Goal: Task Accomplishment & Management: Use online tool/utility

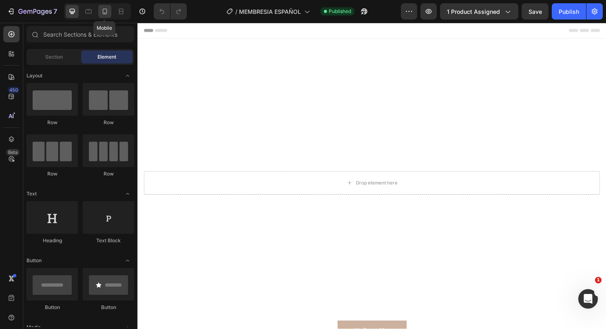
click at [106, 5] on div at bounding box center [104, 11] width 13 height 13
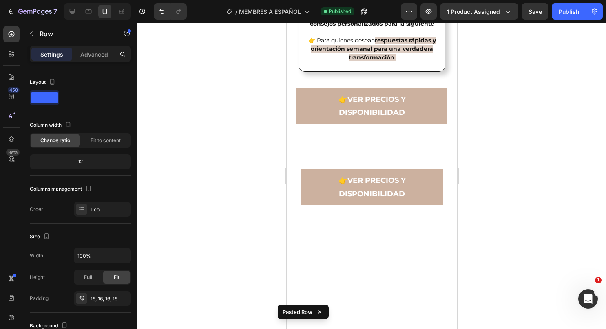
scroll to position [1880, 0]
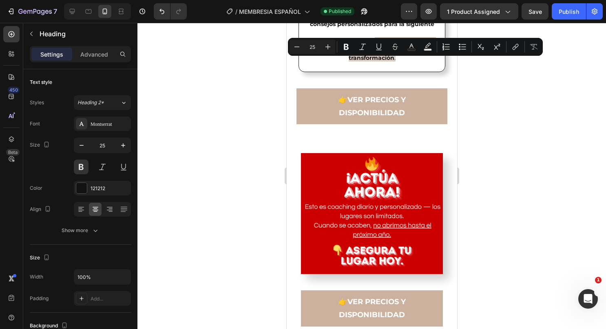
drag, startPoint x: 386, startPoint y: 73, endPoint x: 362, endPoint y: 64, distance: 26.0
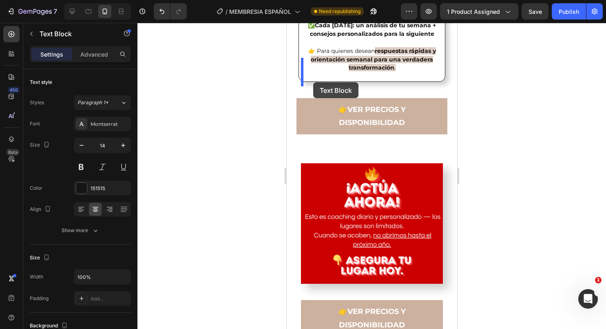
drag, startPoint x: 387, startPoint y: 210, endPoint x: 313, endPoint y: 84, distance: 146.2
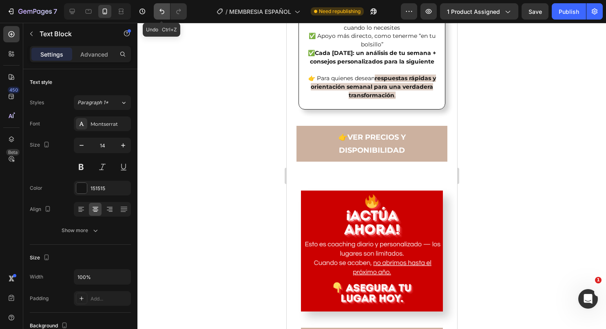
click at [164, 10] on icon "Undo/Redo" at bounding box center [162, 11] width 8 height 8
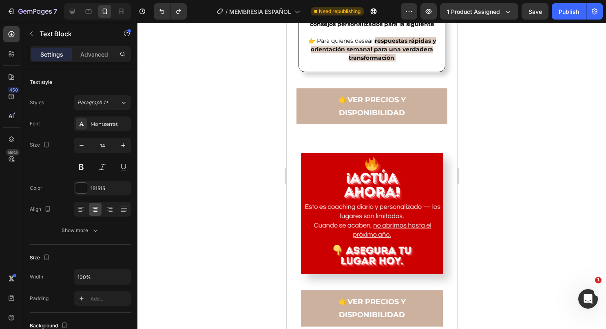
drag, startPoint x: 389, startPoint y: 210, endPoint x: 319, endPoint y: 101, distance: 130.0
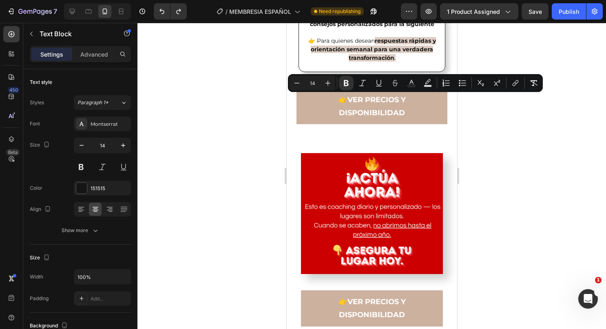
copy div "✔️ The Calm Code™ – melt away stress & anxiety in minutes. ✔️ Night Reset™ – sw…"
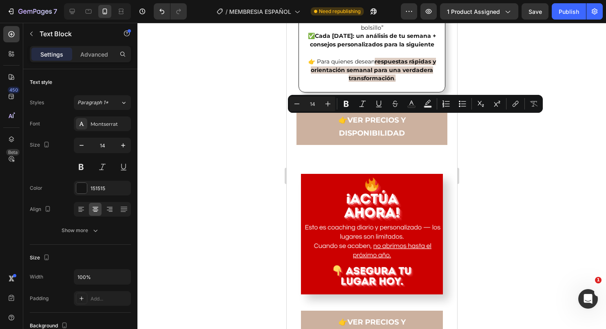
drag, startPoint x: 360, startPoint y: 119, endPoint x: 324, endPoint y: 117, distance: 35.9
click at [351, 101] on button "Bold" at bounding box center [346, 104] width 15 height 15
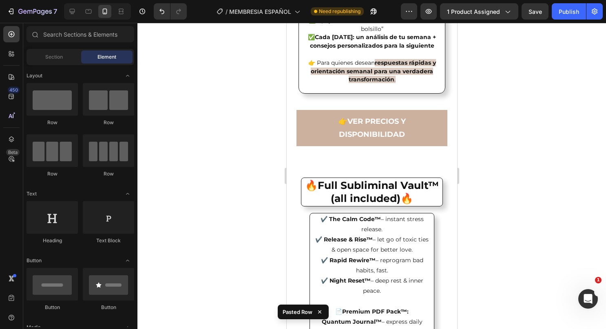
scroll to position [1797, 0]
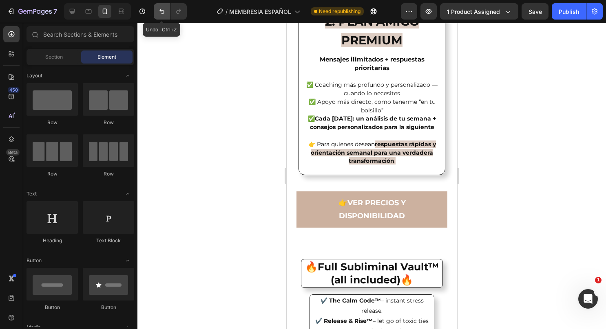
click at [157, 9] on button "Undo/Redo" at bounding box center [162, 11] width 16 height 16
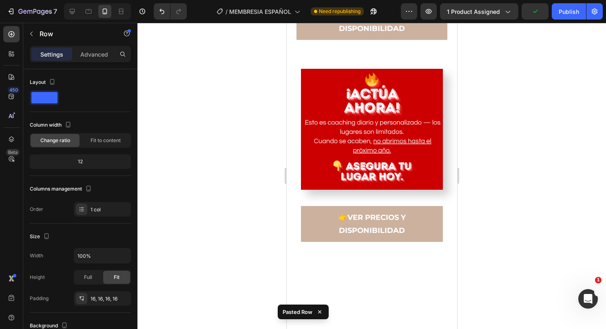
scroll to position [2313, 0]
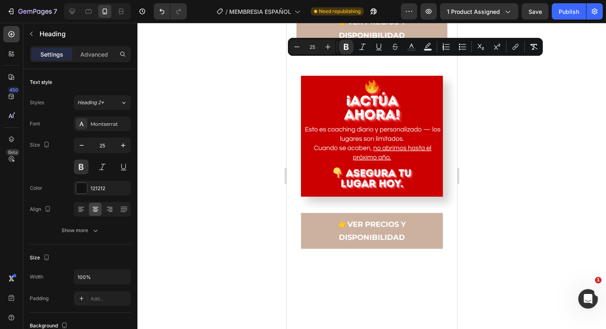
drag, startPoint x: 333, startPoint y: 80, endPoint x: 359, endPoint y: 67, distance: 28.4
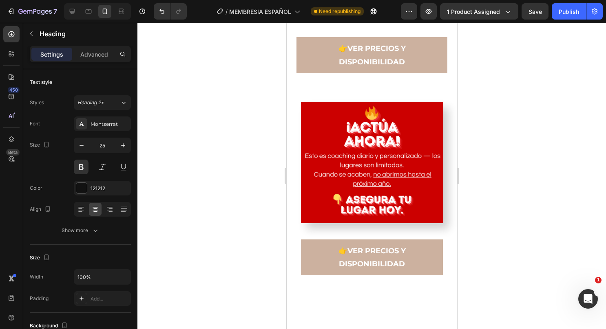
drag, startPoint x: 382, startPoint y: 93, endPoint x: 399, endPoint y: 82, distance: 20.5
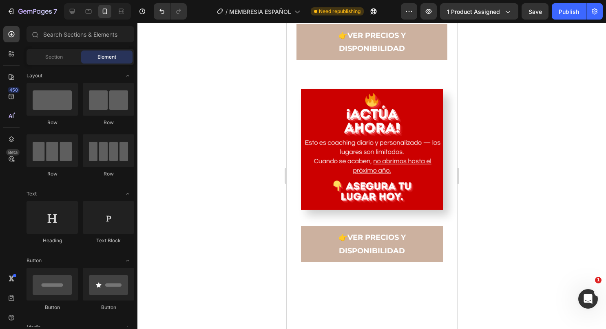
scroll to position [2428, 0]
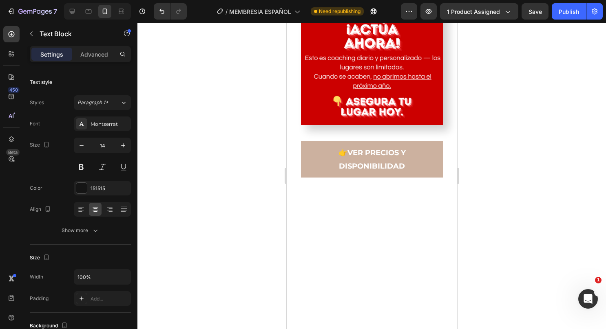
scroll to position [2361, 0]
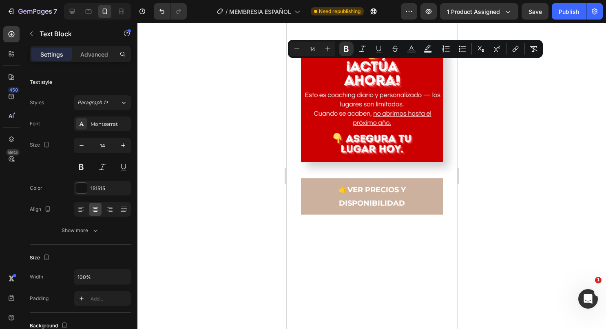
drag, startPoint x: 412, startPoint y: 256, endPoint x: 314, endPoint y: 68, distance: 212.2
copy div "✔️ The Calm Code™ – instant stress release. ✔️ Release & Rise™ – let go of toxi…"
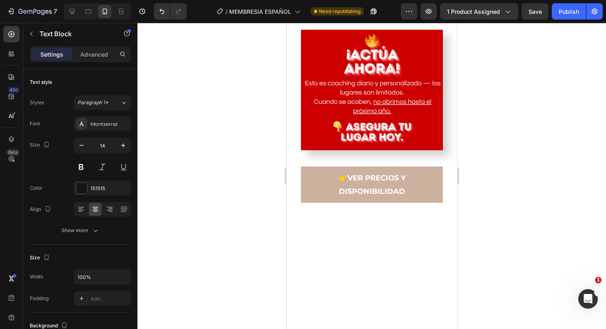
scroll to position [2385, 0]
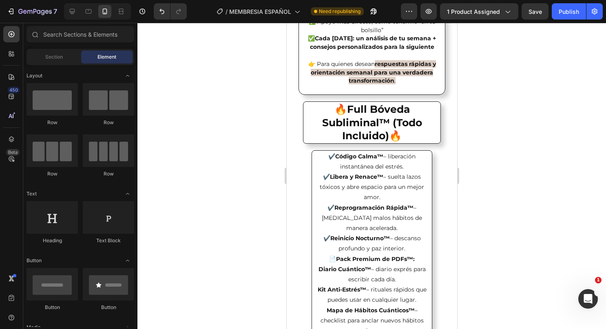
scroll to position [1844, 0]
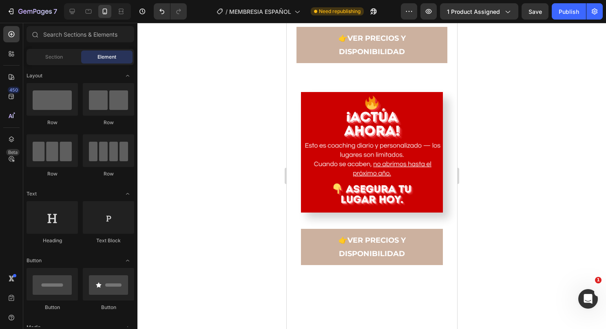
scroll to position [2336, 0]
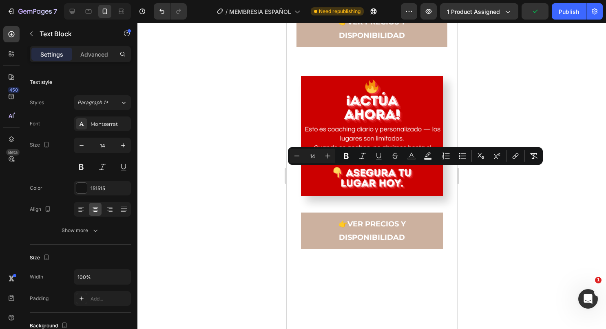
drag, startPoint x: 376, startPoint y: 172, endPoint x: 338, endPoint y: 173, distance: 38.4
drag, startPoint x: 376, startPoint y: 172, endPoint x: 336, endPoint y: 174, distance: 40.0
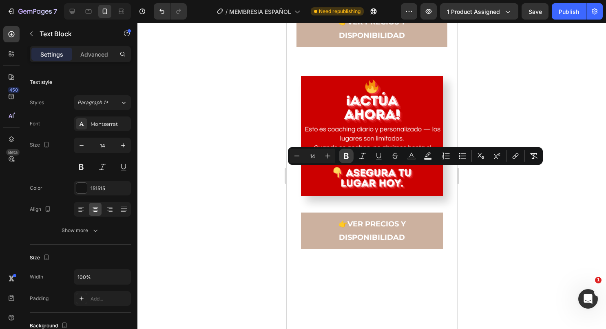
click at [345, 154] on icon "Editor contextual toolbar" at bounding box center [346, 156] width 5 height 6
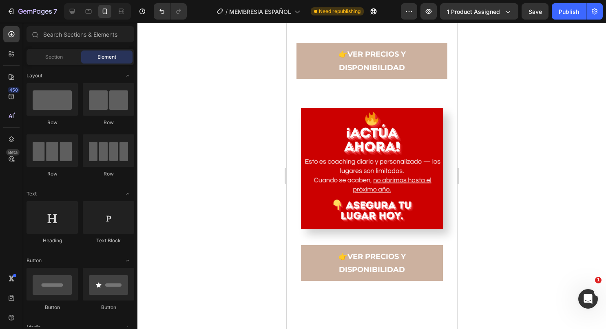
scroll to position [2320, 0]
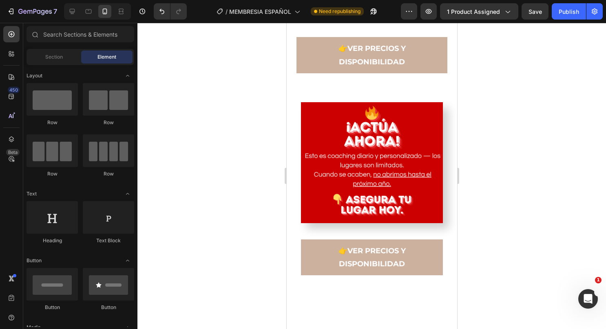
drag, startPoint x: 452, startPoint y: 157, endPoint x: 744, endPoint y: 179, distance: 292.3
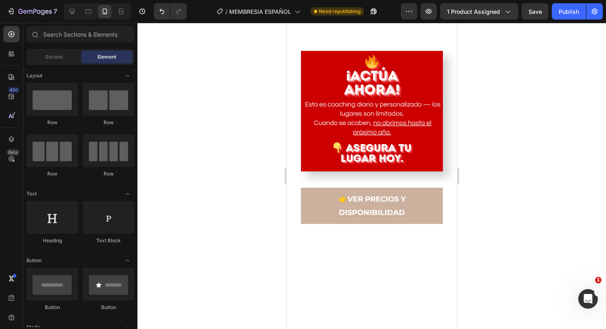
scroll to position [2419, 0]
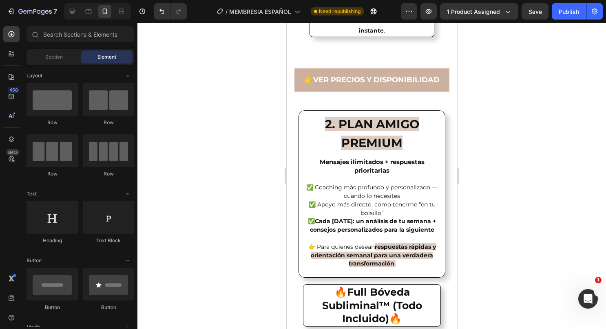
scroll to position [1661, 0]
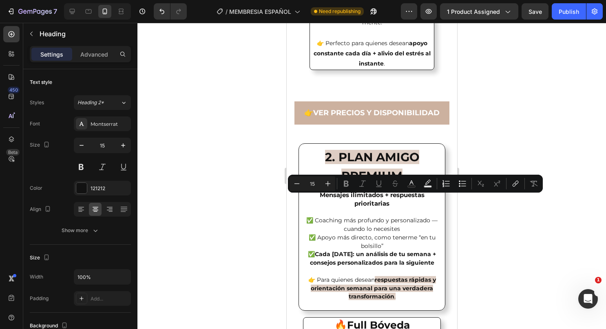
type input "14"
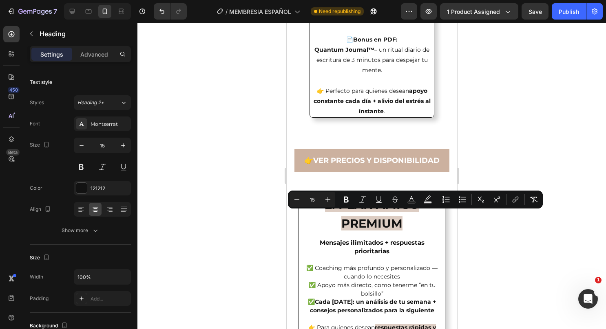
drag, startPoint x: 381, startPoint y: 250, endPoint x: 308, endPoint y: 210, distance: 82.8
click at [295, 196] on icon "Editor contextual toolbar" at bounding box center [297, 200] width 8 height 8
type input "14"
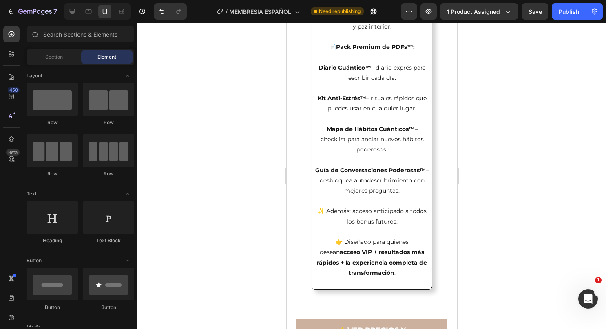
scroll to position [2169, 0]
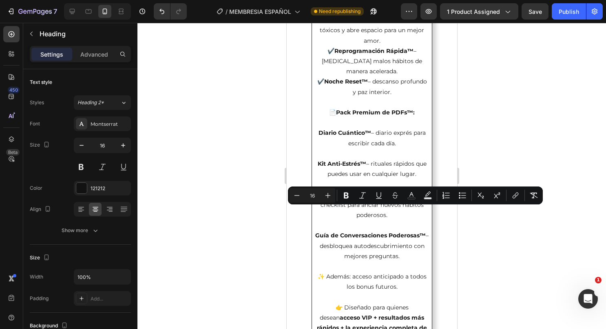
drag, startPoint x: 412, startPoint y: 286, endPoint x: 315, endPoint y: 213, distance: 121.4
click at [300, 195] on icon "Editor contextual toolbar" at bounding box center [297, 196] width 8 height 8
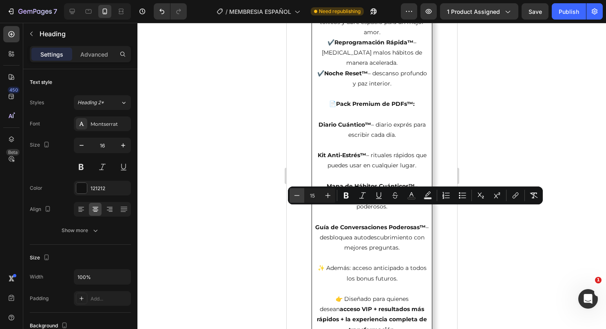
click at [300, 195] on icon "Editor contextual toolbar" at bounding box center [297, 196] width 8 height 8
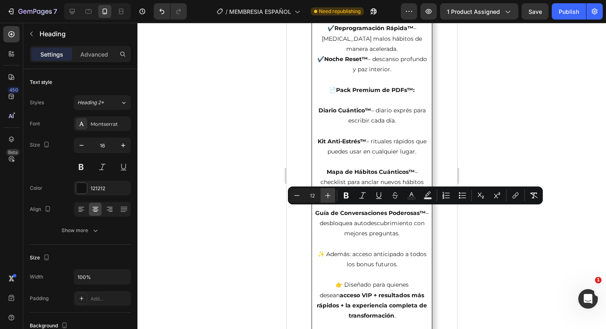
click at [325, 194] on icon "Editor contextual toolbar" at bounding box center [328, 196] width 8 height 8
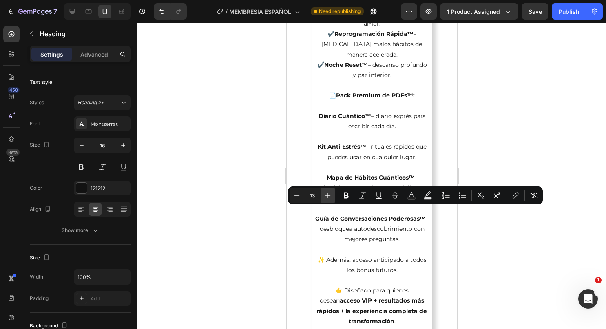
click at [325, 194] on icon "Editor contextual toolbar" at bounding box center [328, 196] width 8 height 8
type input "14"
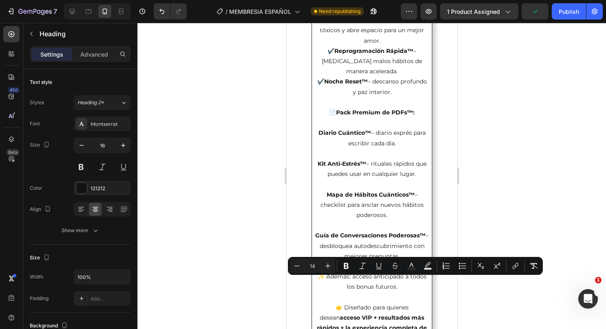
drag, startPoint x: 384, startPoint y: 293, endPoint x: 309, endPoint y: 280, distance: 76.3
click at [342, 267] on icon "Editor contextual toolbar" at bounding box center [346, 266] width 8 height 8
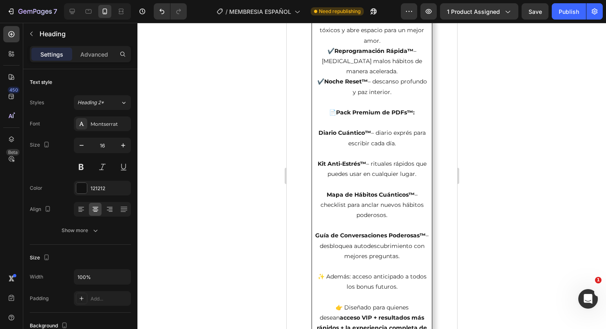
drag, startPoint x: 434, startPoint y: 214, endPoint x: 313, endPoint y: 212, distance: 120.3
drag, startPoint x: 434, startPoint y: 214, endPoint x: 313, endPoint y: 211, distance: 121.1
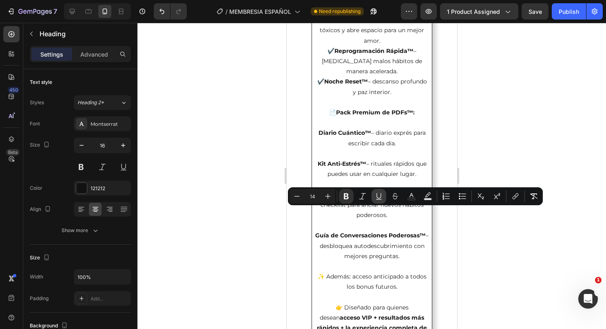
click at [376, 194] on icon "Editor contextual toolbar" at bounding box center [379, 196] width 8 height 8
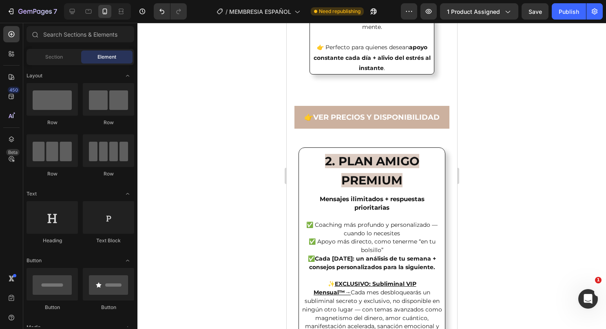
scroll to position [1692, 0]
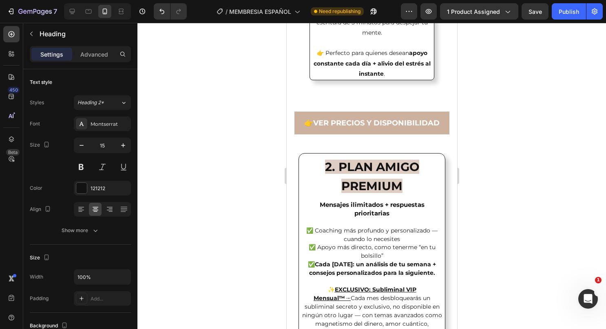
drag, startPoint x: 413, startPoint y: 184, endPoint x: 317, endPoint y: 188, distance: 95.4
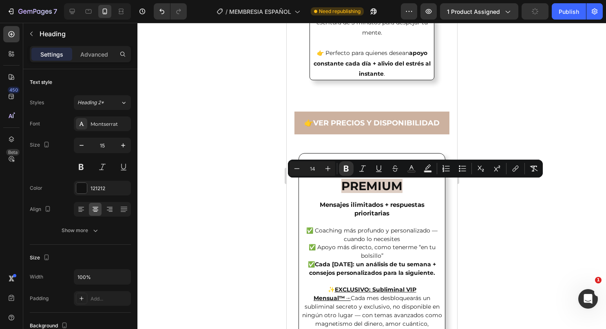
drag, startPoint x: 407, startPoint y: 183, endPoint x: 318, endPoint y: 184, distance: 88.9
click at [375, 168] on icon "Editor contextual toolbar" at bounding box center [379, 169] width 8 height 8
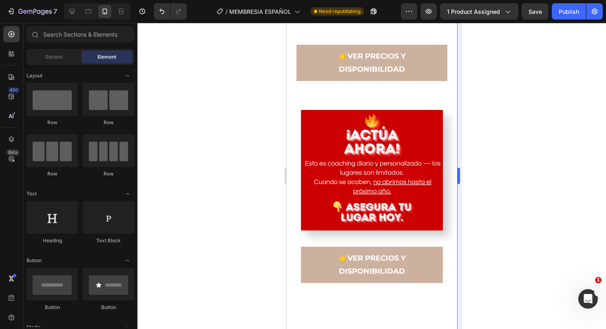
scroll to position [2469, 0]
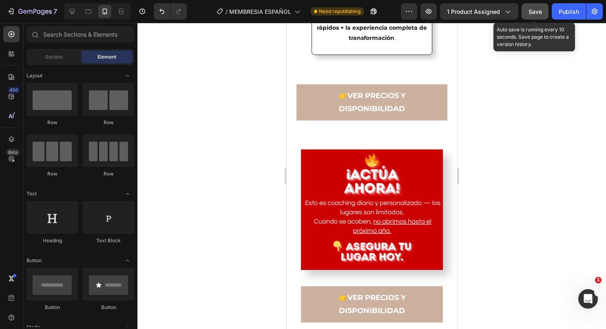
click at [532, 15] on span "Save" at bounding box center [534, 11] width 13 height 7
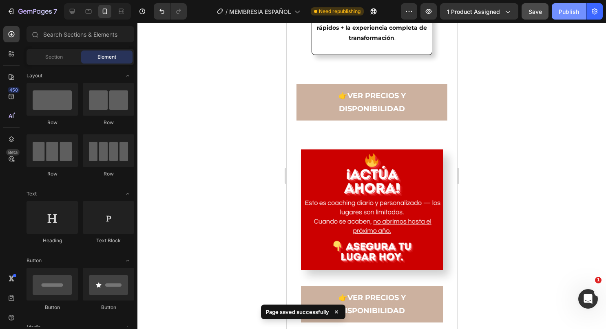
click at [563, 14] on div "Publish" at bounding box center [568, 11] width 20 height 9
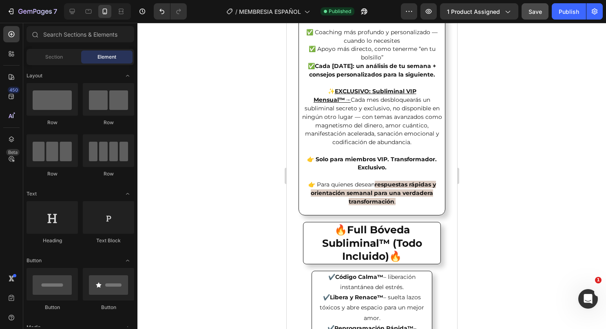
scroll to position [1874, 0]
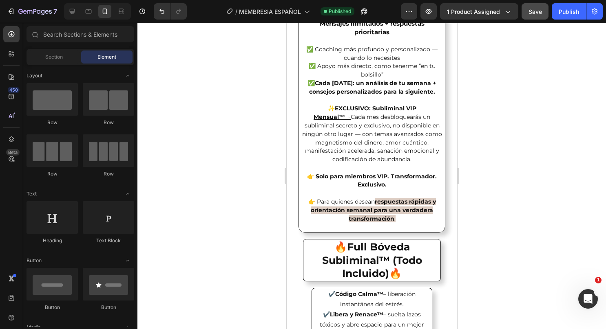
drag, startPoint x: 453, startPoint y: 157, endPoint x: 746, endPoint y: 151, distance: 292.3
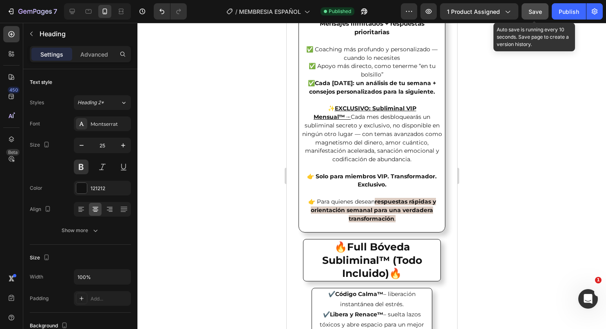
click at [528, 16] on button "Save" at bounding box center [534, 11] width 27 height 16
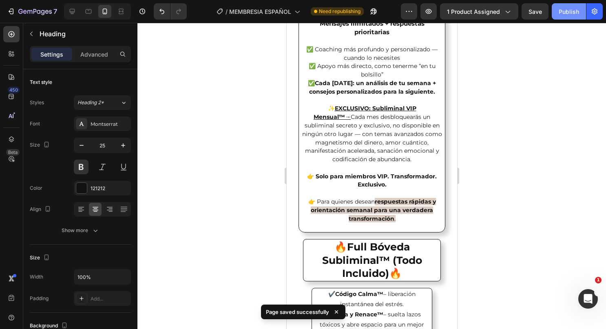
click at [562, 13] on div "Publish" at bounding box center [568, 11] width 20 height 9
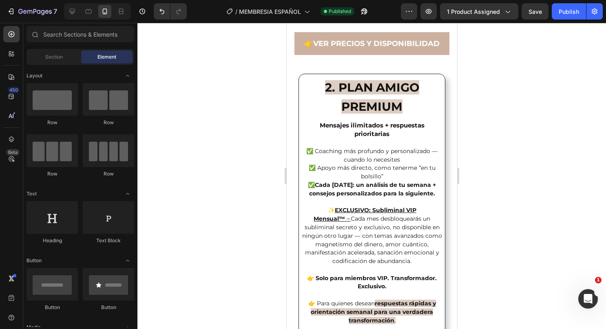
scroll to position [1783, 0]
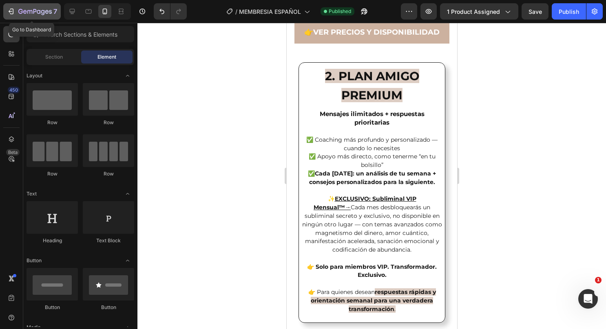
click at [11, 8] on icon "button" at bounding box center [11, 11] width 8 height 8
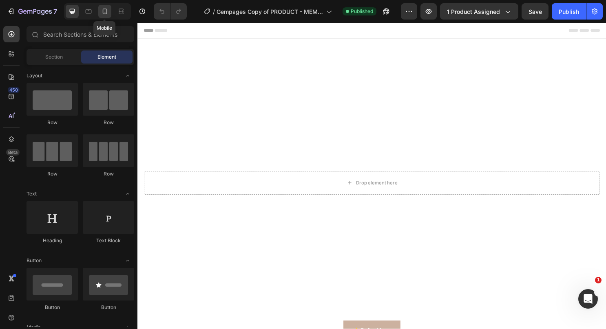
click at [102, 15] on icon at bounding box center [105, 11] width 8 height 8
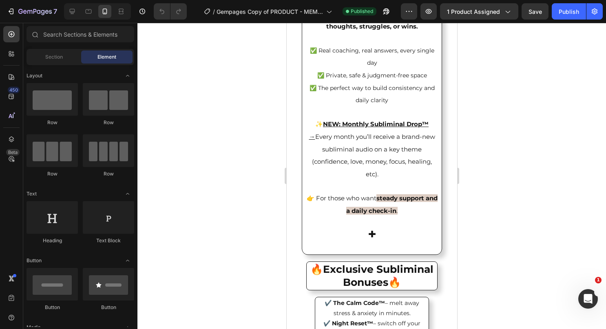
scroll to position [1787, 0]
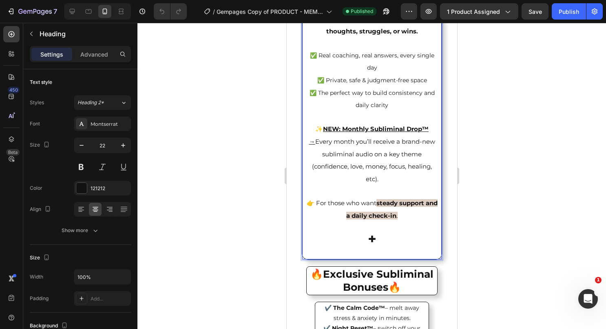
drag, startPoint x: 306, startPoint y: 132, endPoint x: 382, endPoint y: 180, distance: 89.6
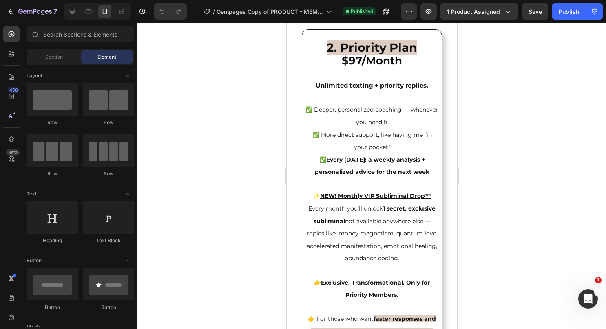
scroll to position [2268, 0]
